Goal: Task Accomplishment & Management: Complete application form

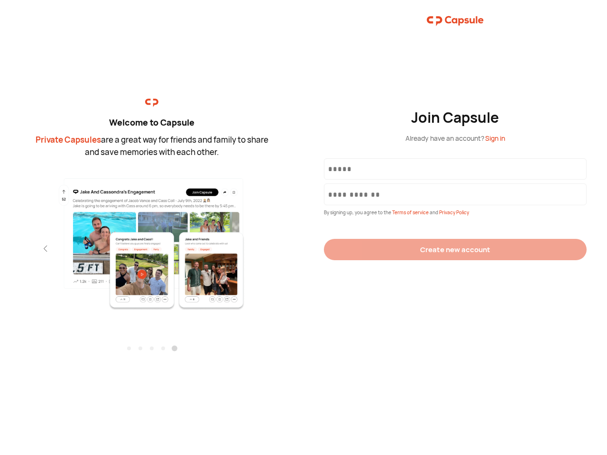
click at [303, 228] on div "Join Capsule Already have an account? Sign in By signing up, you agree to the T…" at bounding box center [454, 227] width 303 height 455
click at [152, 240] on img at bounding box center [151, 244] width 207 height 134
click at [0, 248] on div "Welcome to Capsule Private Capsules are a great way for friends and family to s…" at bounding box center [151, 227] width 303 height 455
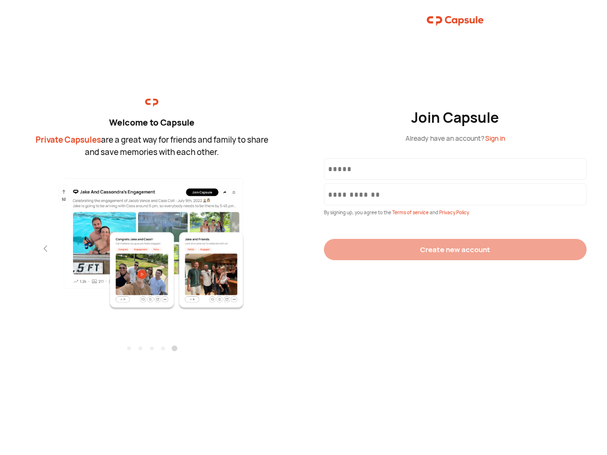
click at [0, 248] on div "Welcome to Capsule Private Capsules are a great way for friends and family to s…" at bounding box center [151, 227] width 303 height 455
click at [28, 248] on div "Welcome to Capsule Private Capsules are a great way for friends and family to s…" at bounding box center [151, 227] width 303 height 455
